Goal: Find specific page/section: Find specific page/section

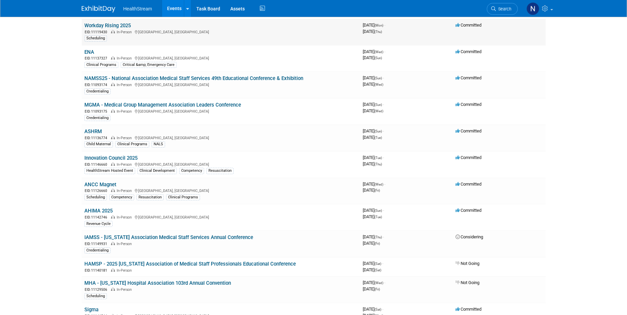
scroll to position [60, 0]
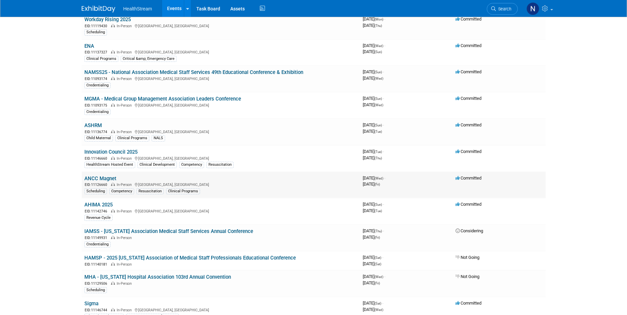
click at [105, 177] on link "ANCC Magnet" at bounding box center [100, 179] width 32 height 6
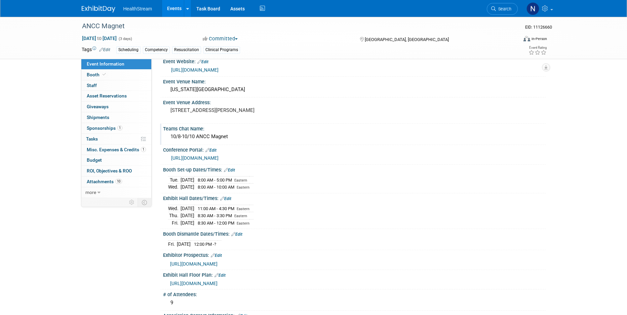
scroll to position [10, 0]
click at [106, 162] on link "Budget" at bounding box center [116, 160] width 70 height 10
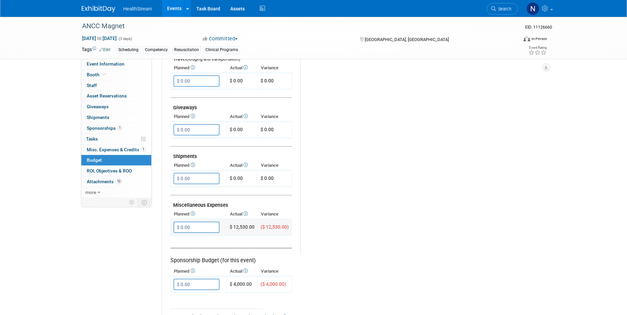
scroll to position [280, 0]
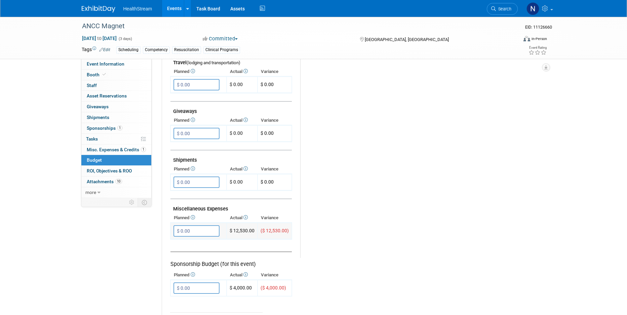
click at [251, 230] on td "$ 12,530.00" at bounding box center [242, 231] width 31 height 16
click at [197, 218] on th "Planned" at bounding box center [199, 217] width 56 height 9
click at [194, 218] on icon at bounding box center [192, 217] width 5 height 4
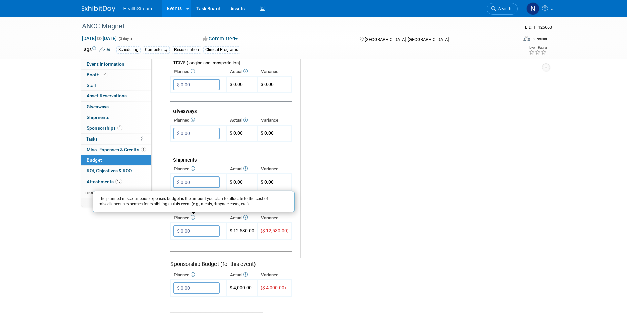
click at [380, 233] on div "Budget Notes: Edit X" at bounding box center [417, 83] width 235 height 349
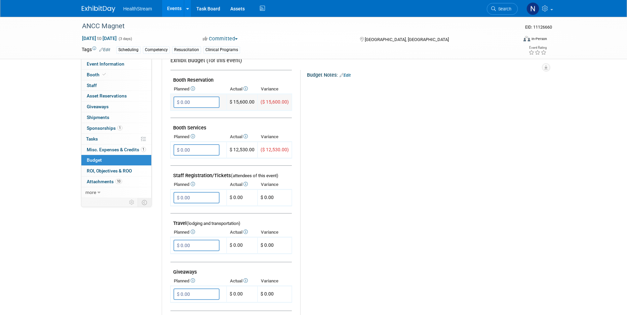
scroll to position [119, 0]
click at [96, 73] on span "Booth" at bounding box center [97, 74] width 21 height 5
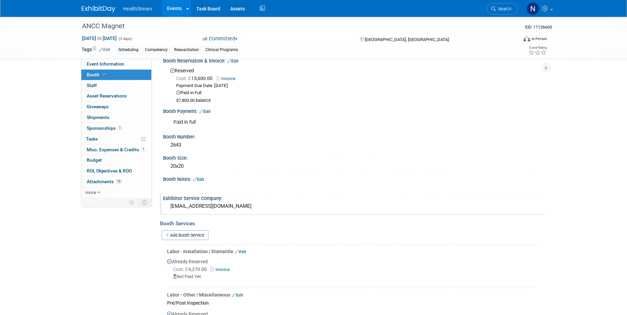
scroll to position [0, 0]
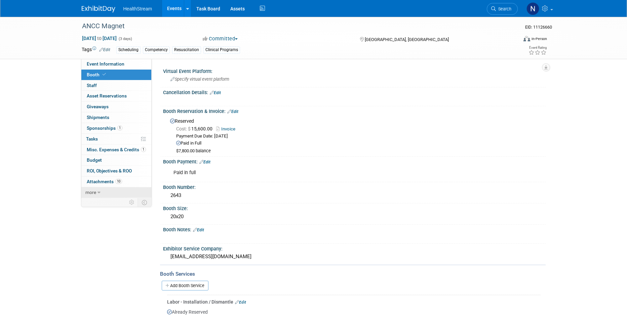
click at [97, 193] on link "more" at bounding box center [116, 192] width 70 height 10
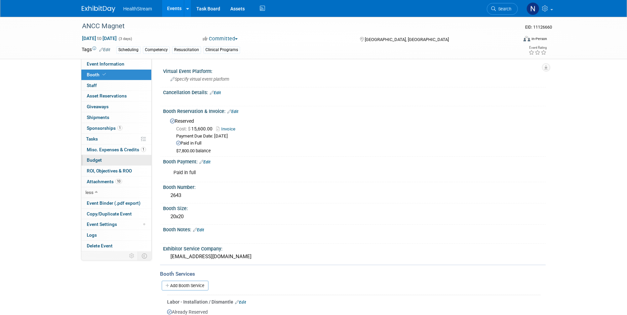
click at [107, 161] on link "Budget" at bounding box center [116, 160] width 70 height 10
